Goal: Task Accomplishment & Management: Complete application form

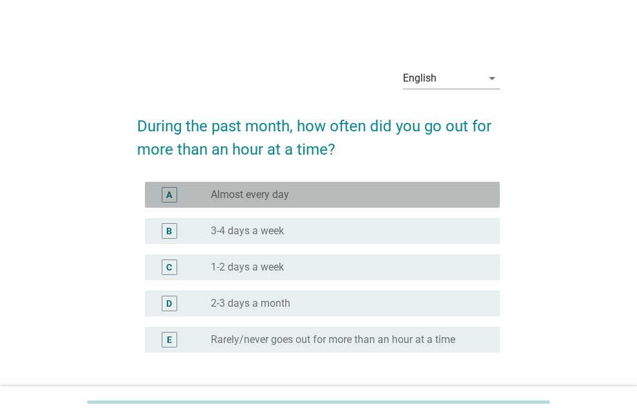
click at [323, 197] on div "radio_button_unchecked Almost every day" at bounding box center [345, 194] width 268 height 13
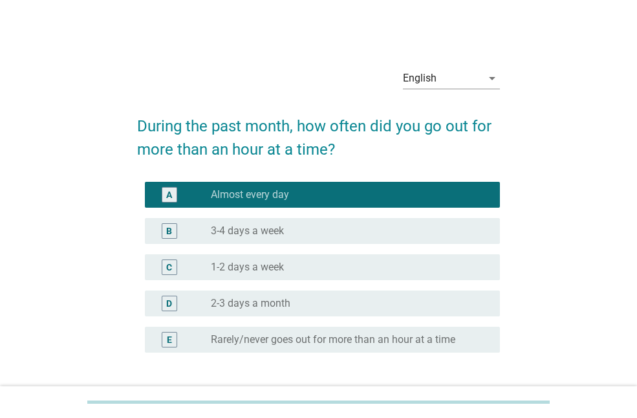
scroll to position [101, 0]
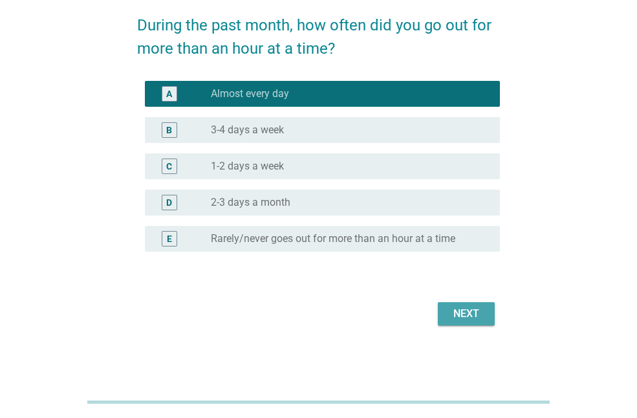
click at [479, 308] on div "Next" at bounding box center [466, 314] width 36 height 16
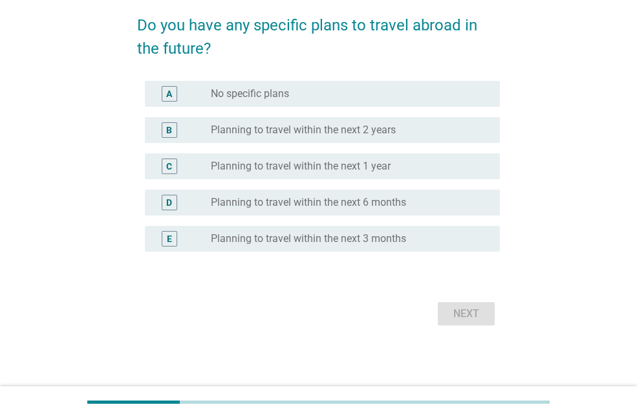
scroll to position [0, 0]
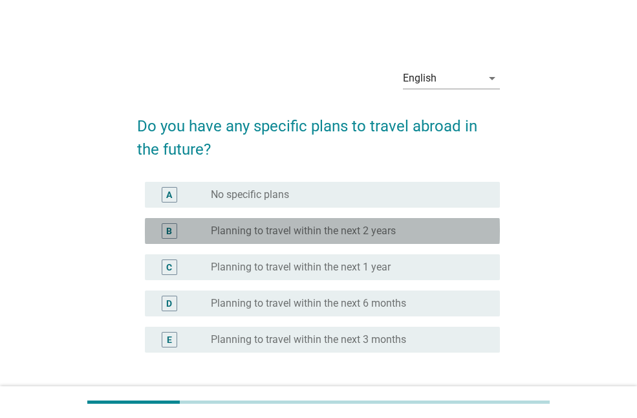
click at [332, 230] on label "Planning to travel within the next 2 years" at bounding box center [303, 230] width 185 height 13
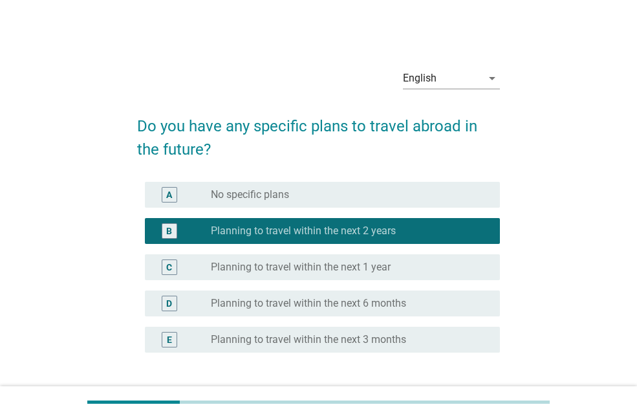
scroll to position [101, 0]
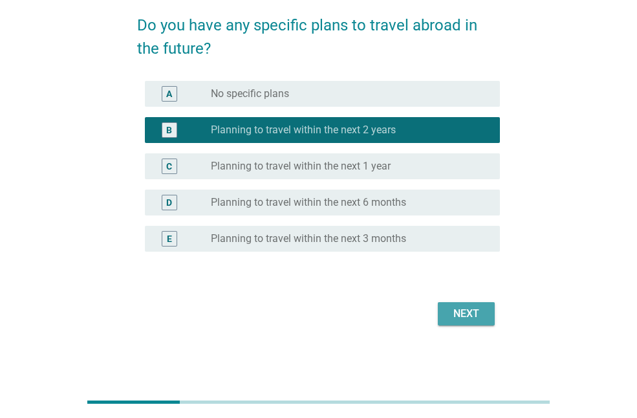
click at [459, 321] on button "Next" at bounding box center [466, 313] width 57 height 23
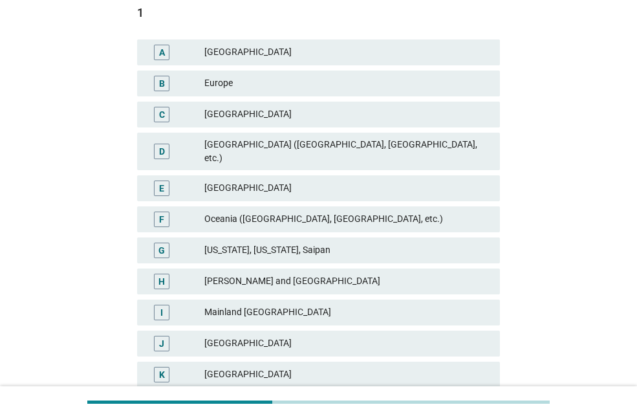
scroll to position [0, 0]
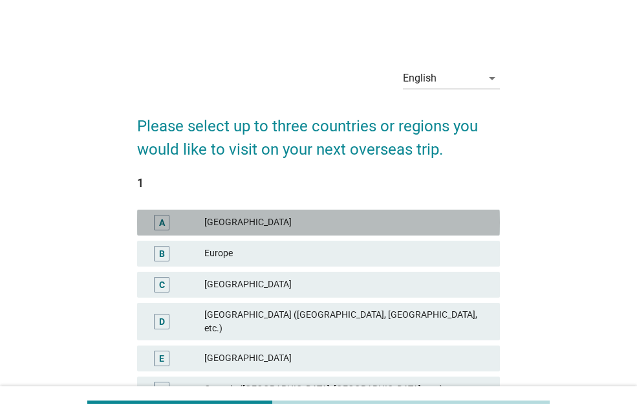
click at [365, 210] on div "A [GEOGRAPHIC_DATA]" at bounding box center [318, 223] width 363 height 26
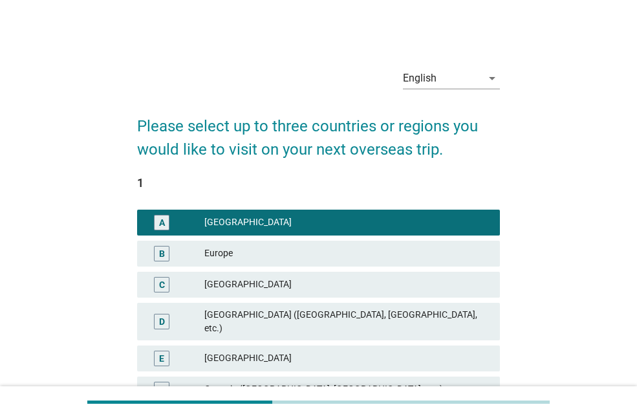
click at [373, 238] on div "B Europe" at bounding box center [319, 253] width 368 height 31
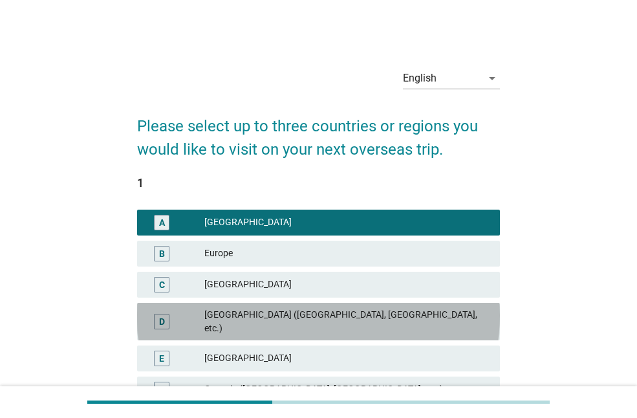
click at [356, 314] on div "[GEOGRAPHIC_DATA] ([GEOGRAPHIC_DATA], [GEOGRAPHIC_DATA], etc.)" at bounding box center [346, 321] width 285 height 27
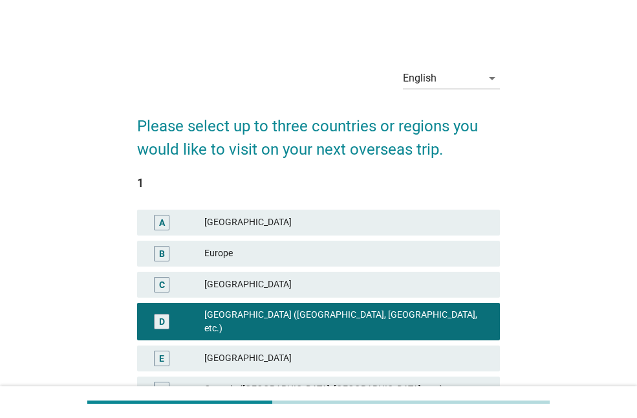
scroll to position [331, 0]
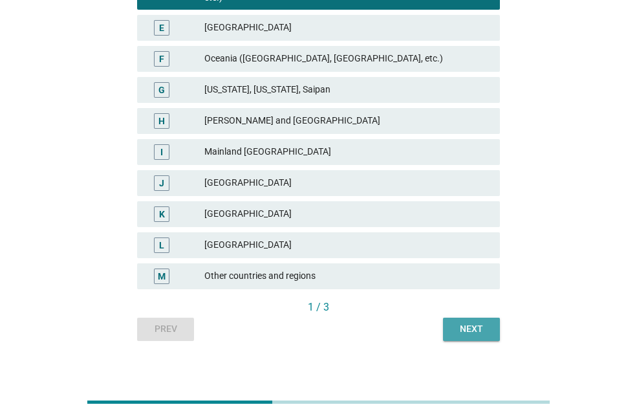
click at [465, 322] on div "Next" at bounding box center [471, 329] width 36 height 14
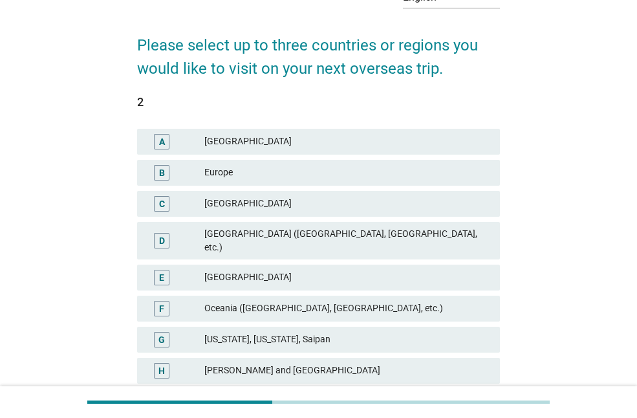
scroll to position [81, 0]
click at [416, 179] on div "Europe" at bounding box center [346, 172] width 285 height 16
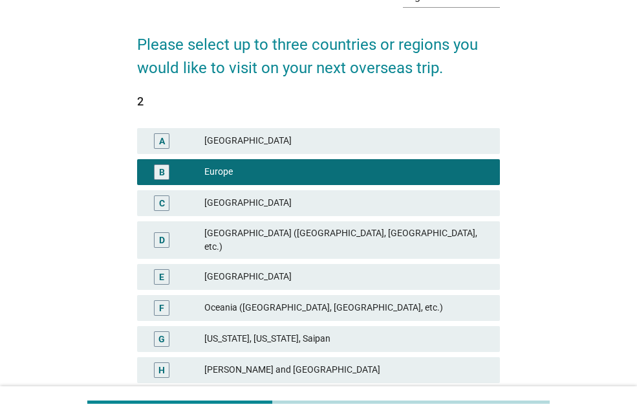
scroll to position [331, 0]
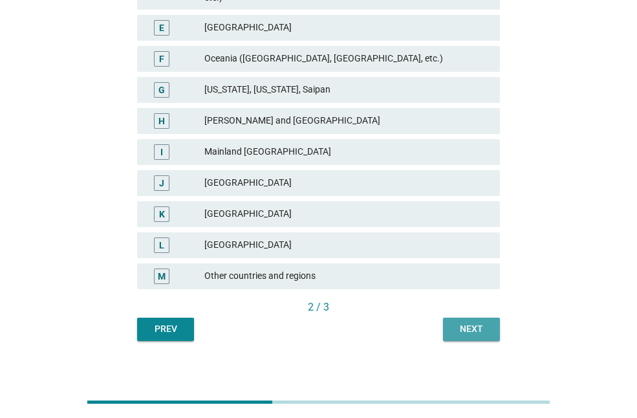
click at [472, 322] on div "Next" at bounding box center [471, 329] width 36 height 14
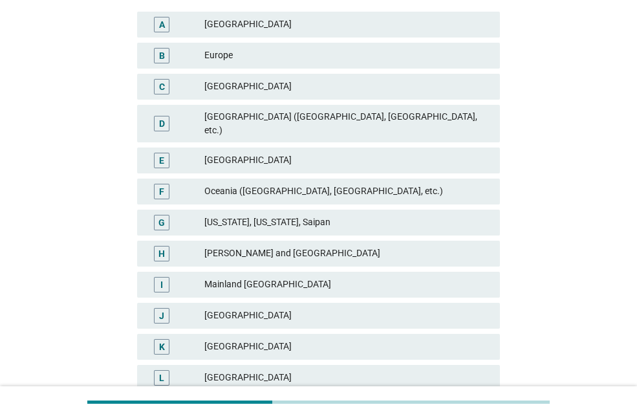
scroll to position [224, 0]
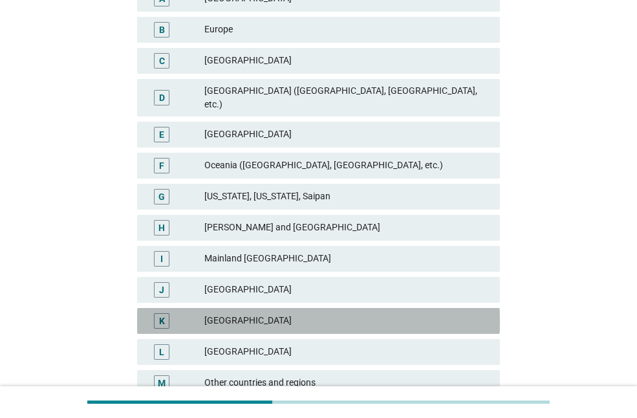
click at [344, 313] on div "[GEOGRAPHIC_DATA]" at bounding box center [346, 321] width 285 height 16
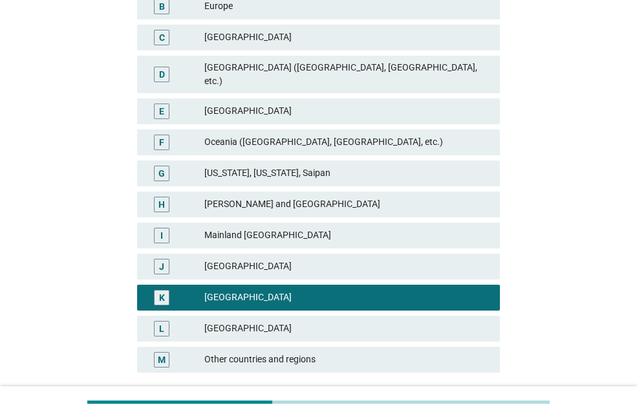
scroll to position [257, 0]
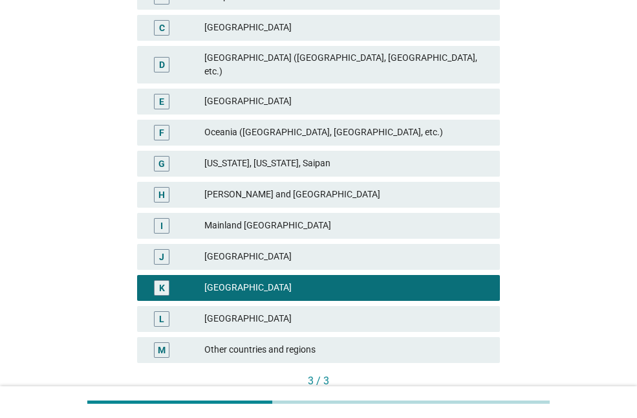
click at [472, 391] on button "Next question" at bounding box center [455, 402] width 90 height 23
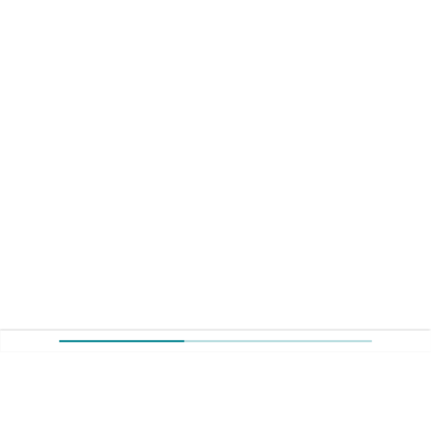
scroll to position [0, 0]
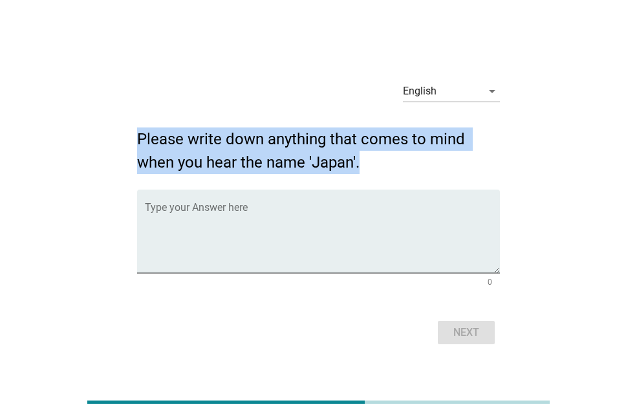
drag, startPoint x: 375, startPoint y: 155, endPoint x: 139, endPoint y: 131, distance: 237.3
click at [139, 131] on h2 "Please write down anything that comes to mind when you hear the name 'Japan'." at bounding box center [318, 144] width 363 height 60
copy h2 "Please write down anything that comes to mind when you hear the name 'Japan'."
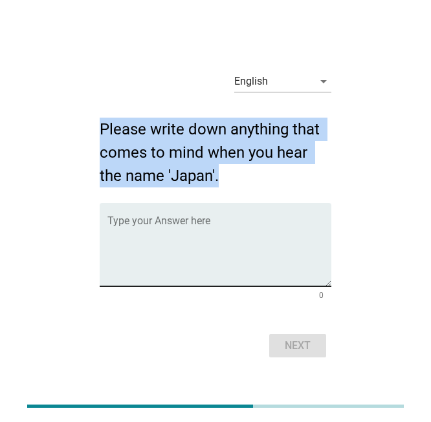
click at [188, 218] on div "Type your Answer here" at bounding box center [219, 244] width 224 height 83
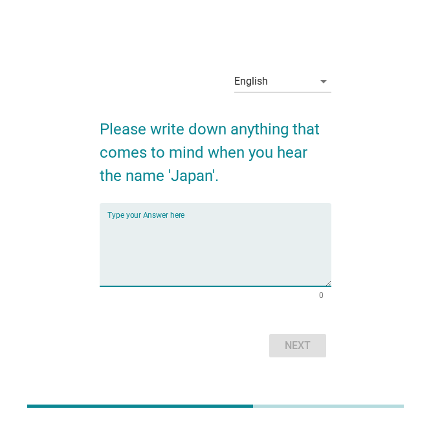
paste textarea "Bunga sakura yang mekar pada musim semi adalah salah satu simbol paling ikonik …"
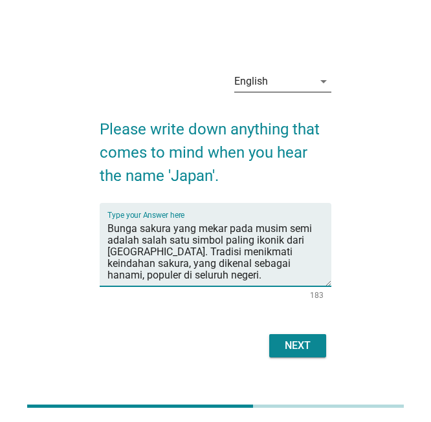
type textarea "Bunga sakura yang mekar pada musim semi adalah salah satu simbol paling ikonik …"
click at [314, 84] on div "arrow_drop_down" at bounding box center [322, 82] width 18 height 16
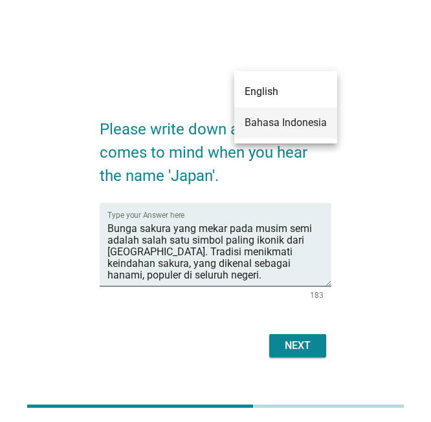
click at [294, 113] on div "Bahasa Indonesia" at bounding box center [285, 122] width 82 height 31
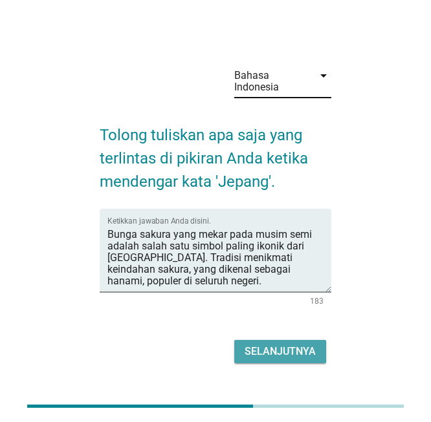
click at [283, 344] on div "Selanjutnya" at bounding box center [279, 352] width 71 height 16
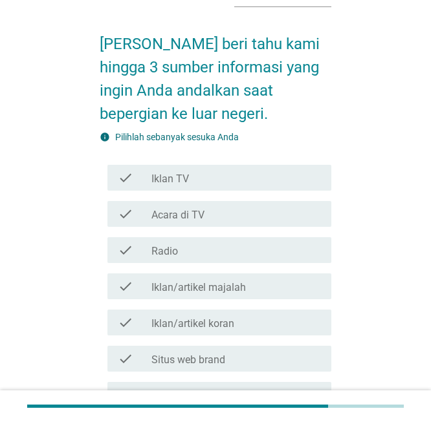
scroll to position [96, 0]
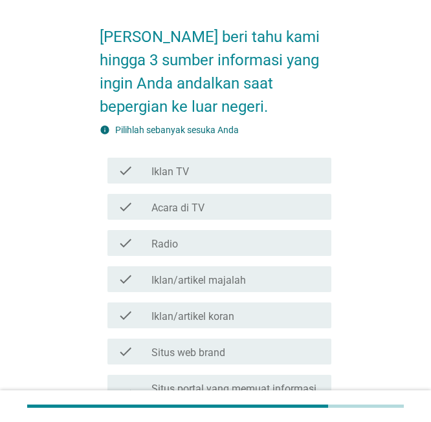
click at [252, 223] on div "check check_box_outline_blank Acara di TV" at bounding box center [216, 207] width 232 height 36
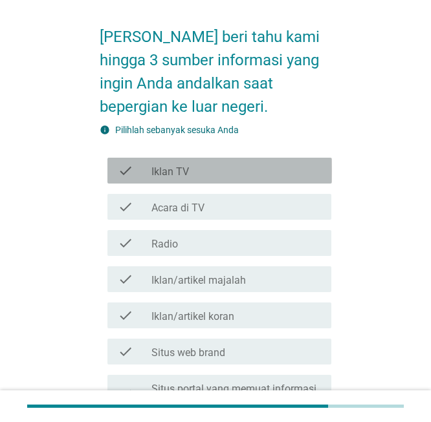
click at [263, 165] on div "check_box_outline_blank Iklan TV" at bounding box center [235, 171] width 169 height 16
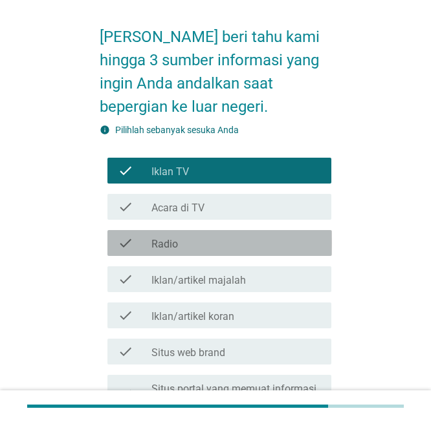
click at [241, 248] on div "check_box_outline_blank Radio" at bounding box center [235, 243] width 169 height 16
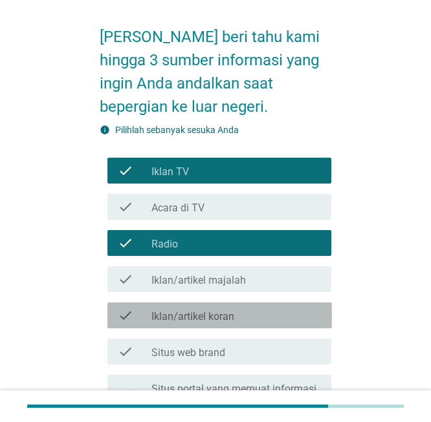
click at [237, 314] on div "check_box_outline_blank Iklan/artikel koran" at bounding box center [235, 316] width 169 height 16
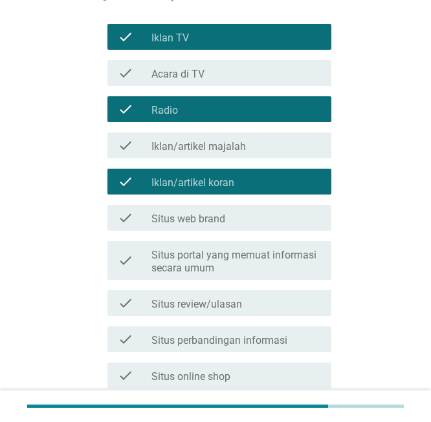
scroll to position [232, 0]
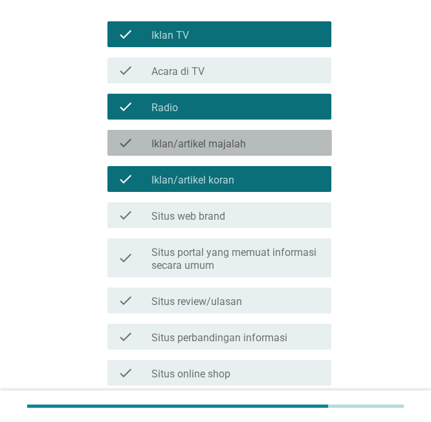
click at [277, 140] on div "check_box_outline_blank Iklan/artikel majalah" at bounding box center [235, 143] width 169 height 16
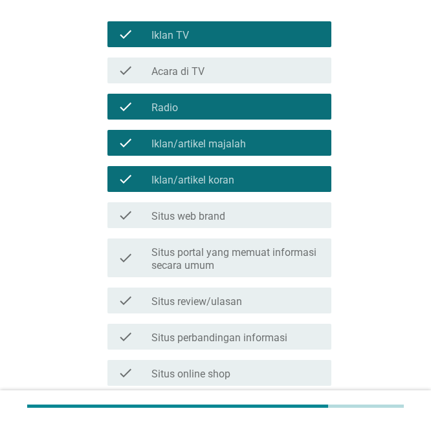
scroll to position [523, 0]
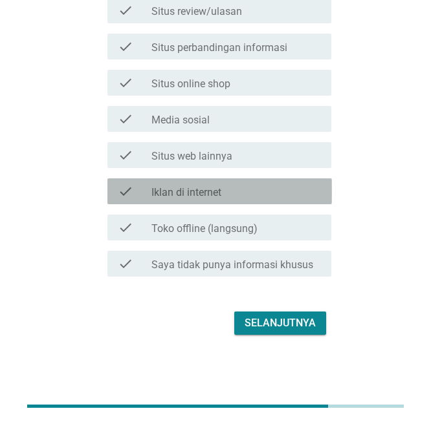
click at [259, 195] on div "check_box_outline_blank Iklan di internet" at bounding box center [235, 192] width 169 height 16
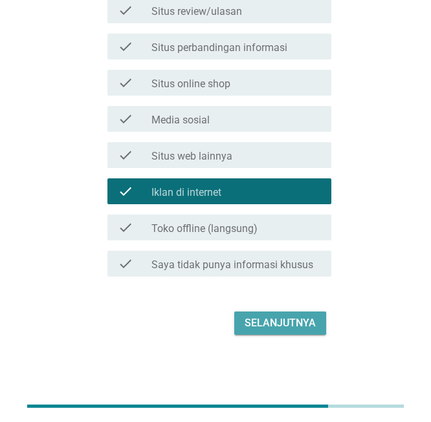
click at [277, 318] on div "Selanjutnya" at bounding box center [279, 324] width 71 height 16
